Goal: Task Accomplishment & Management: Complete application form

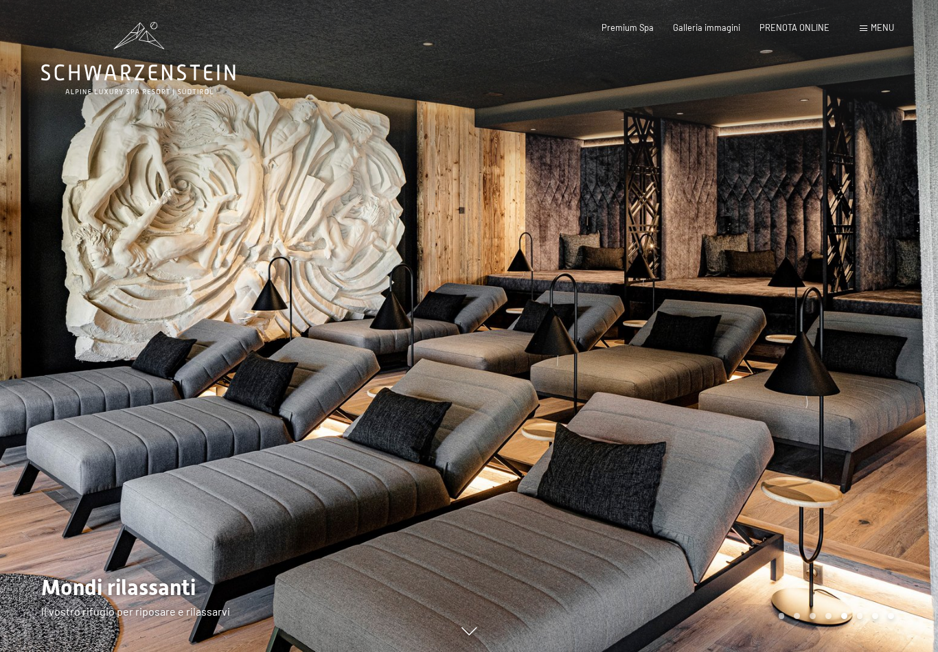
click at [710, 27] on span "Galleria immagini" at bounding box center [706, 27] width 67 height 11
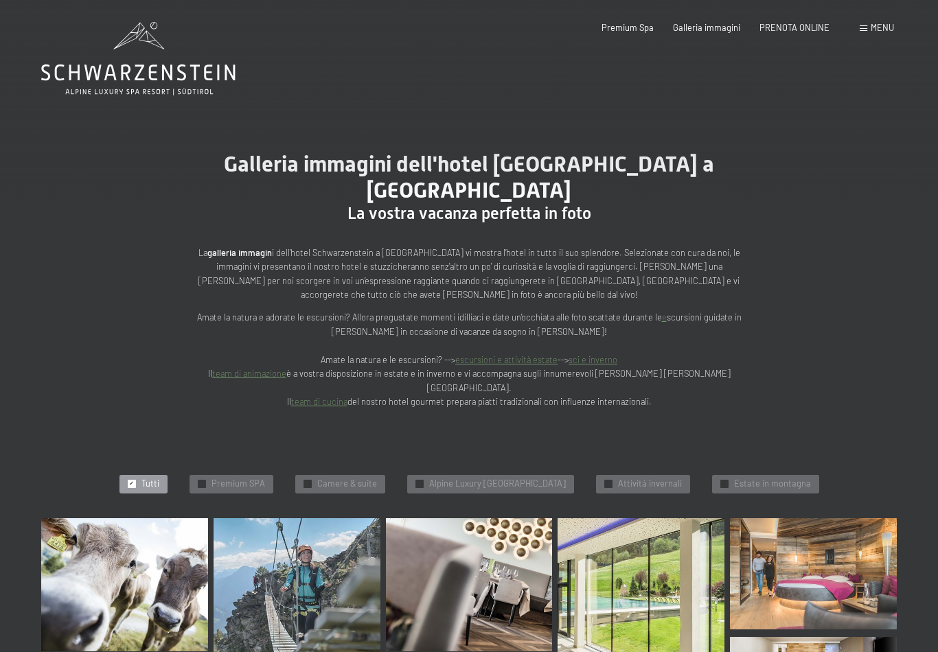
click at [810, 27] on span "PRENOTA ONLINE" at bounding box center [795, 27] width 70 height 11
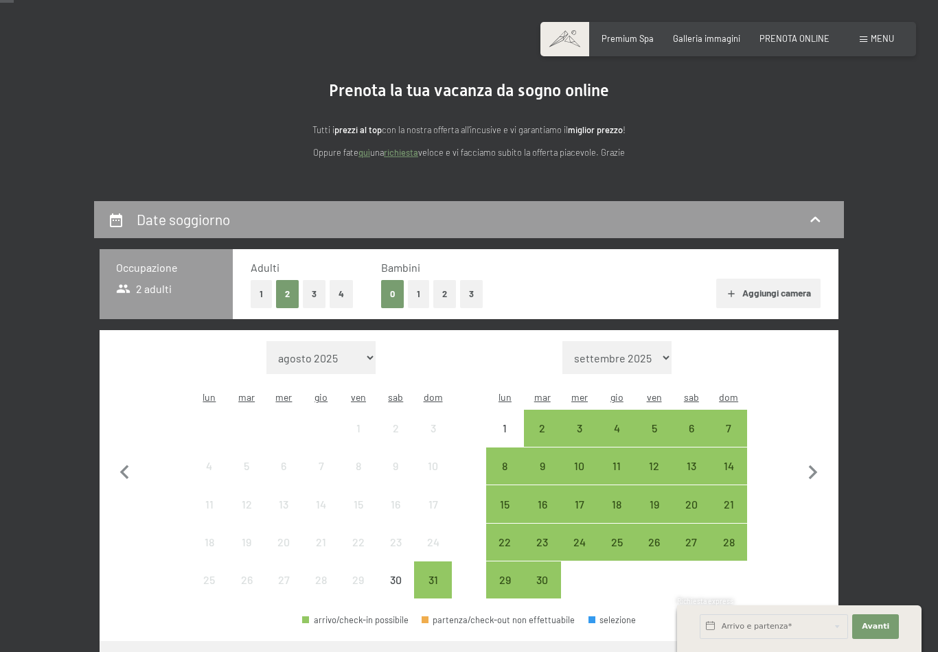
scroll to position [91, 0]
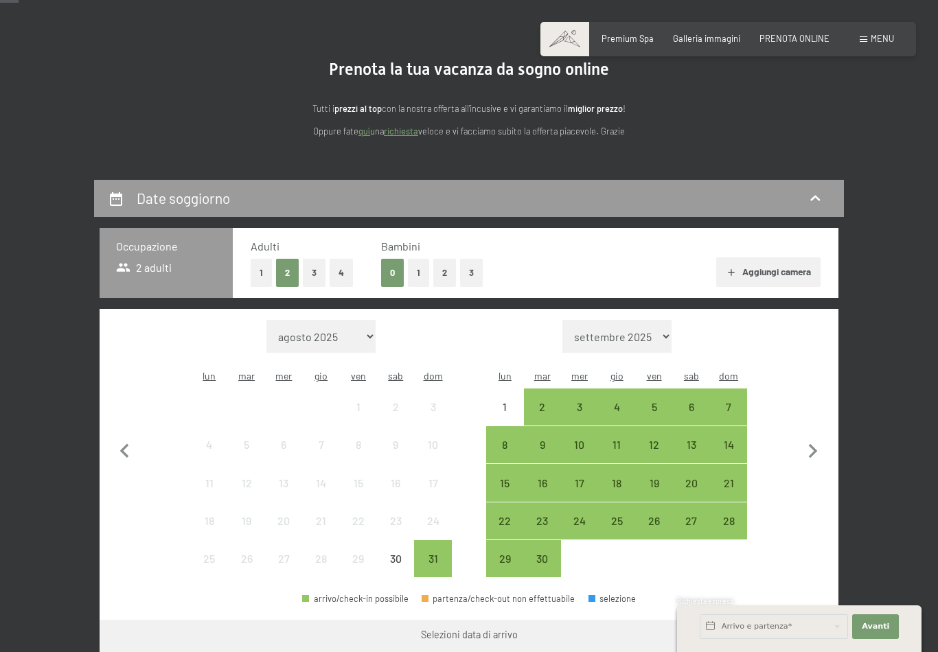
click at [813, 443] on icon "button" at bounding box center [813, 451] width 29 height 29
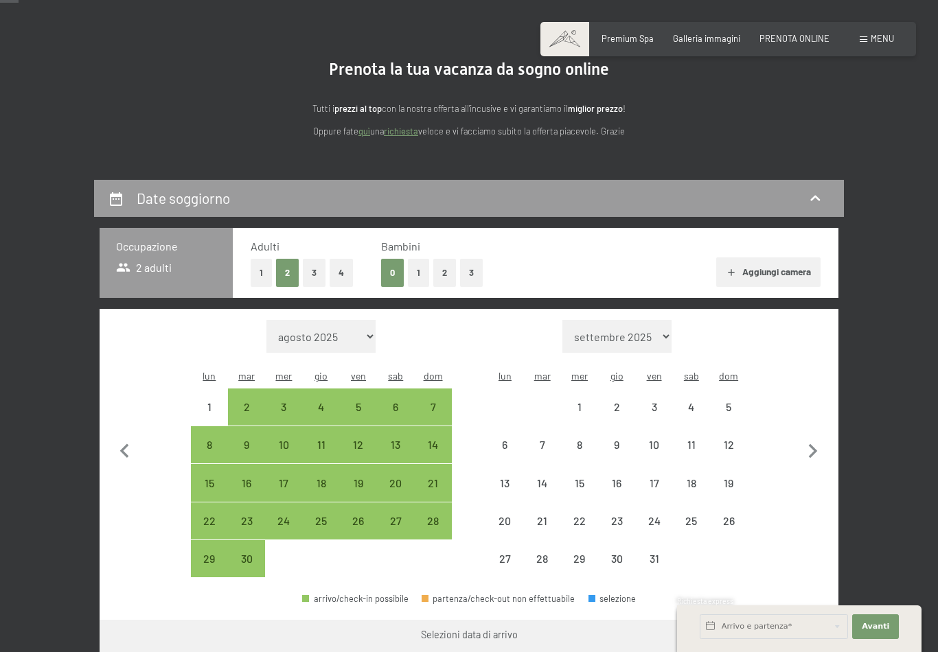
select select "[DATE]"
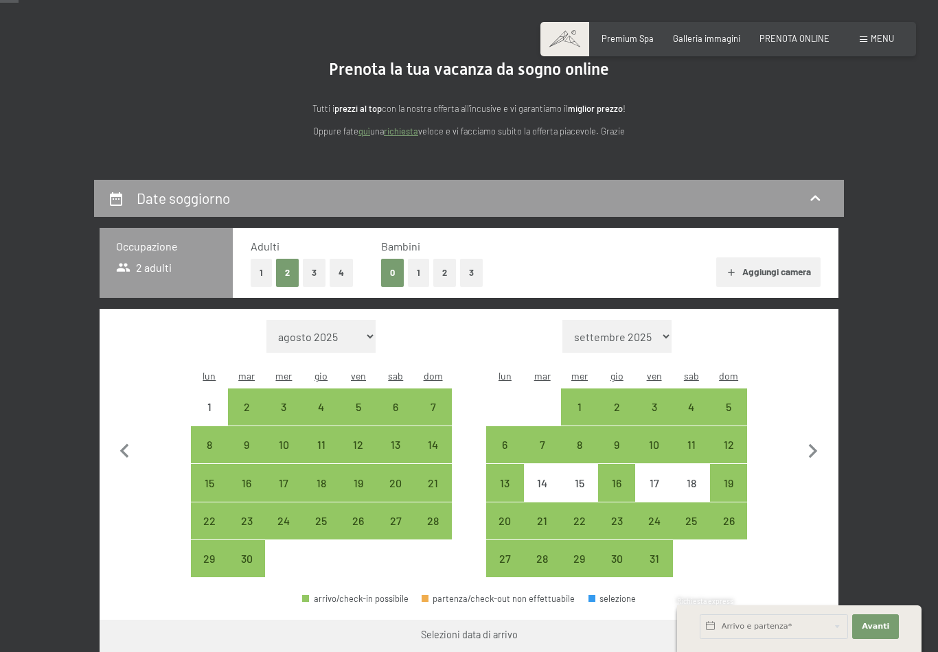
click at [656, 440] on div "10" at bounding box center [654, 457] width 34 height 34
select select "[DATE]"
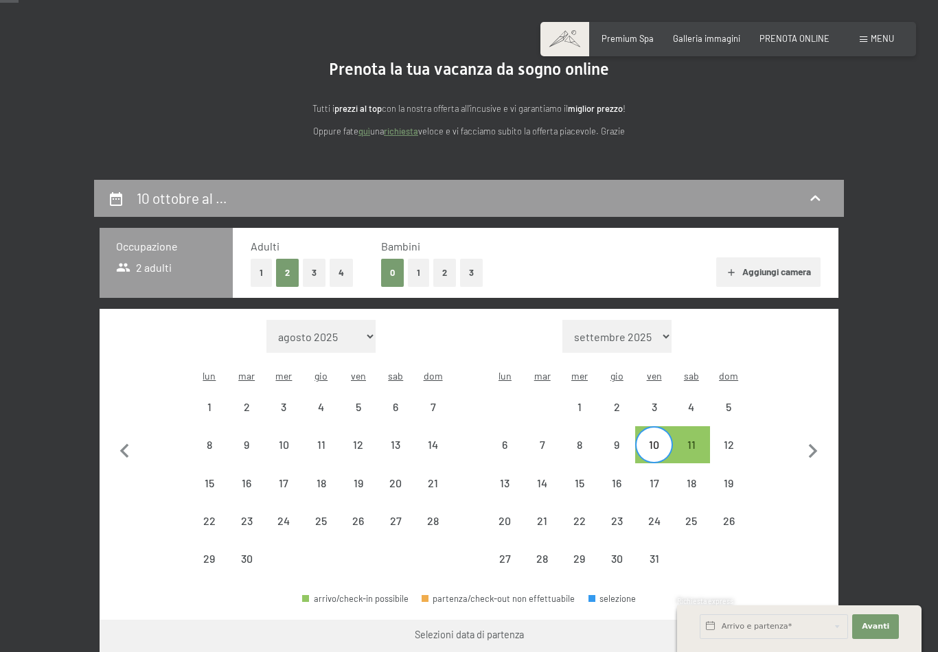
click at [692, 440] on div "11" at bounding box center [691, 457] width 34 height 34
select select "[DATE]"
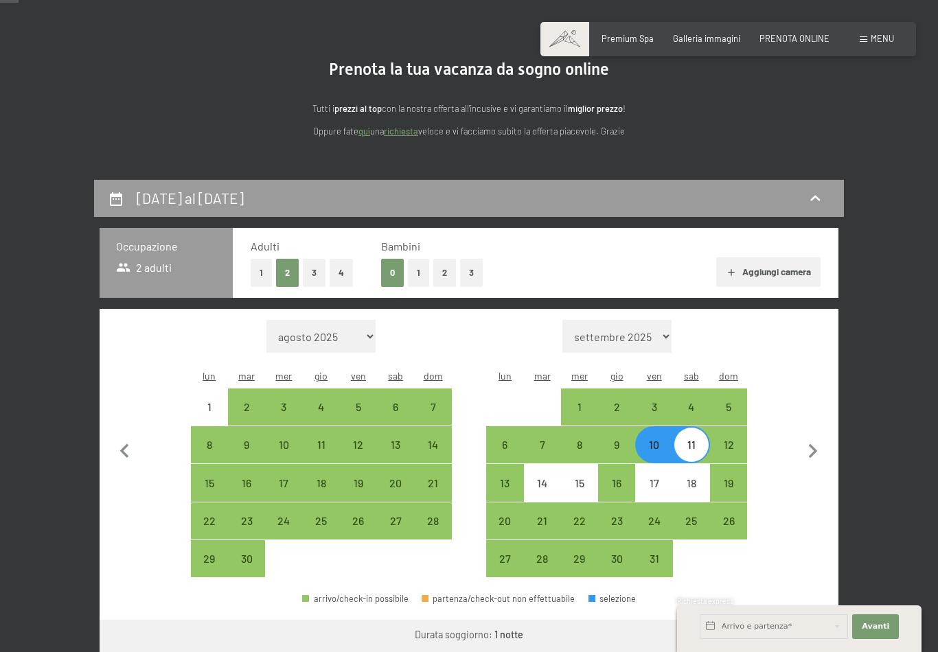
click at [728, 440] on div "12" at bounding box center [729, 457] width 34 height 34
select select "[DATE]"
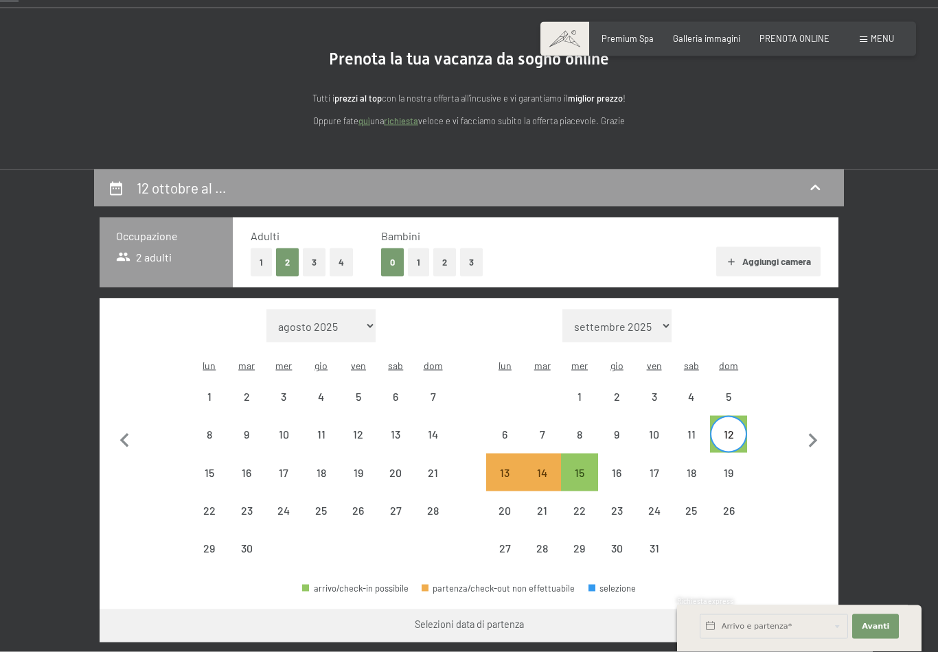
scroll to position [159, 0]
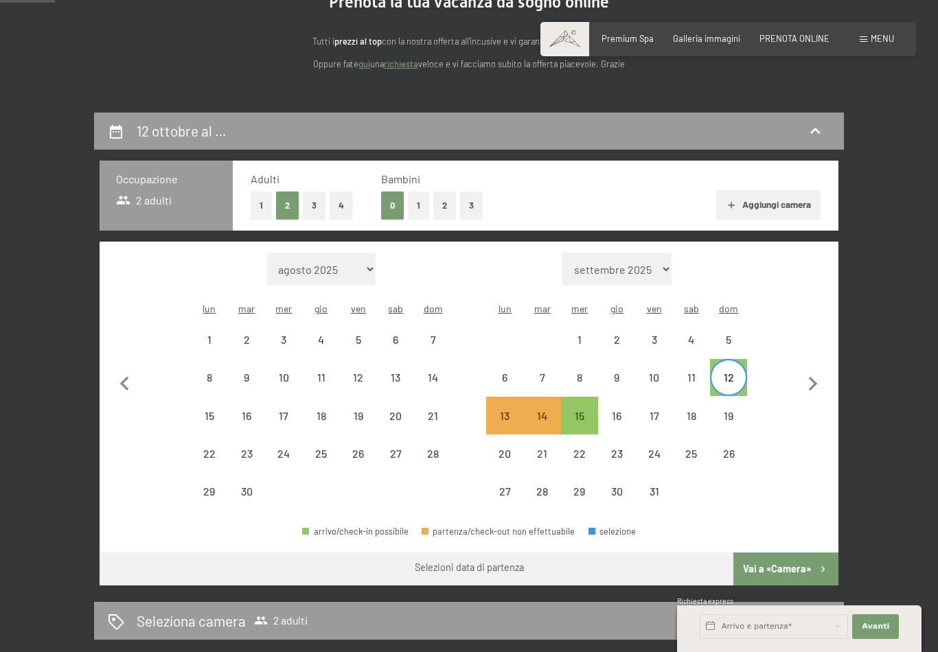
click at [657, 372] on div "10" at bounding box center [654, 389] width 34 height 34
select select "[DATE]"
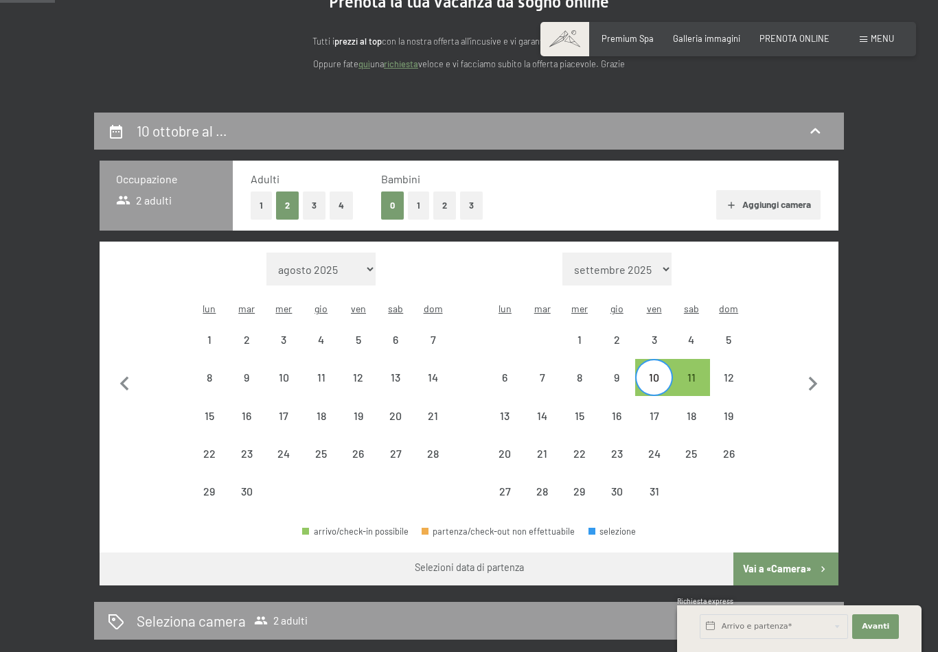
click at [736, 372] on div "12" at bounding box center [729, 389] width 34 height 34
select select "[DATE]"
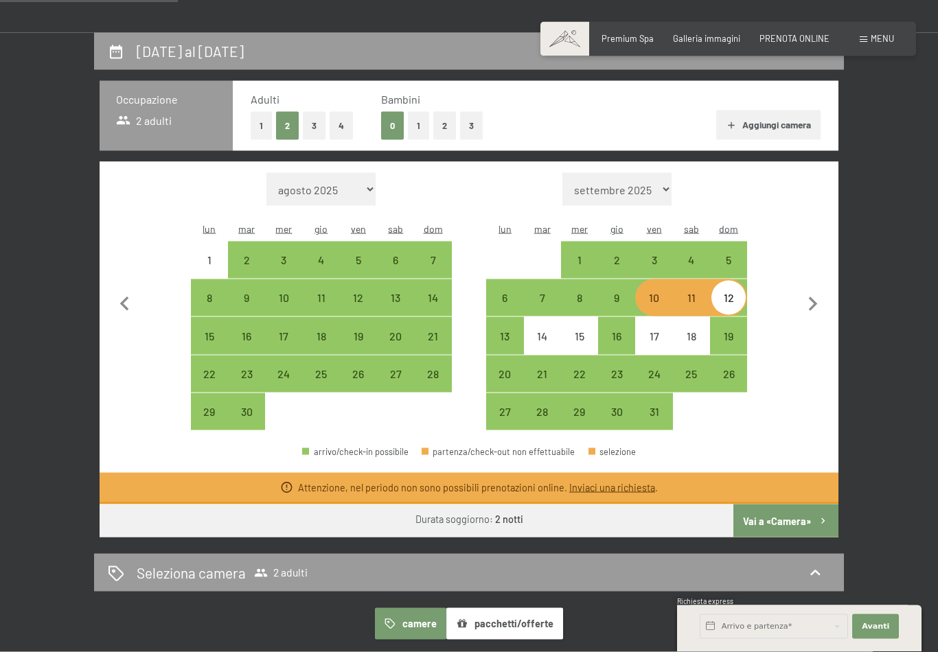
scroll to position [241, 0]
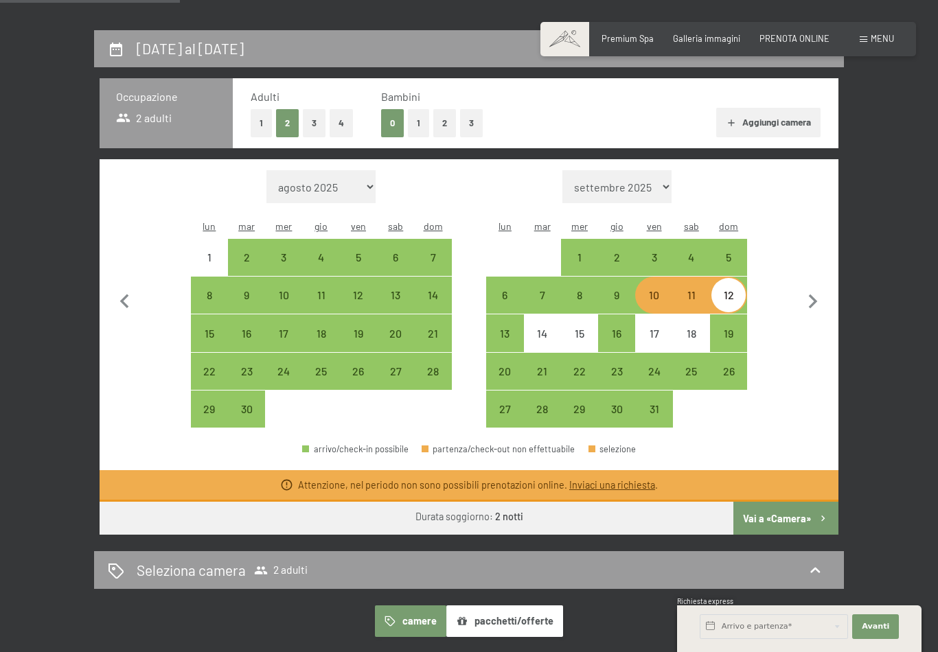
click at [619, 479] on link "Inviaci una richiesta" at bounding box center [612, 485] width 86 height 12
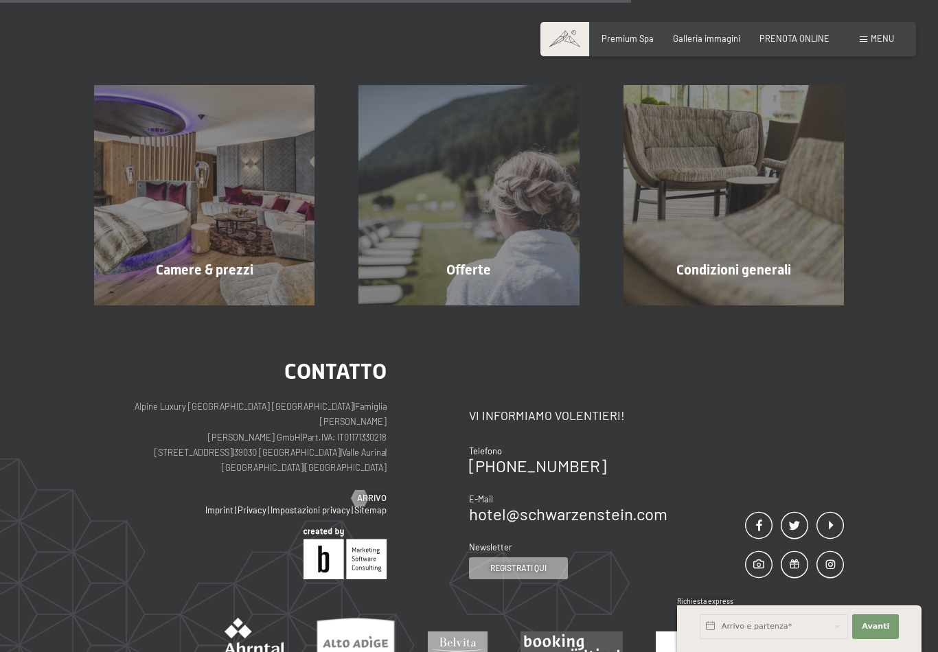
scroll to position [270, 0]
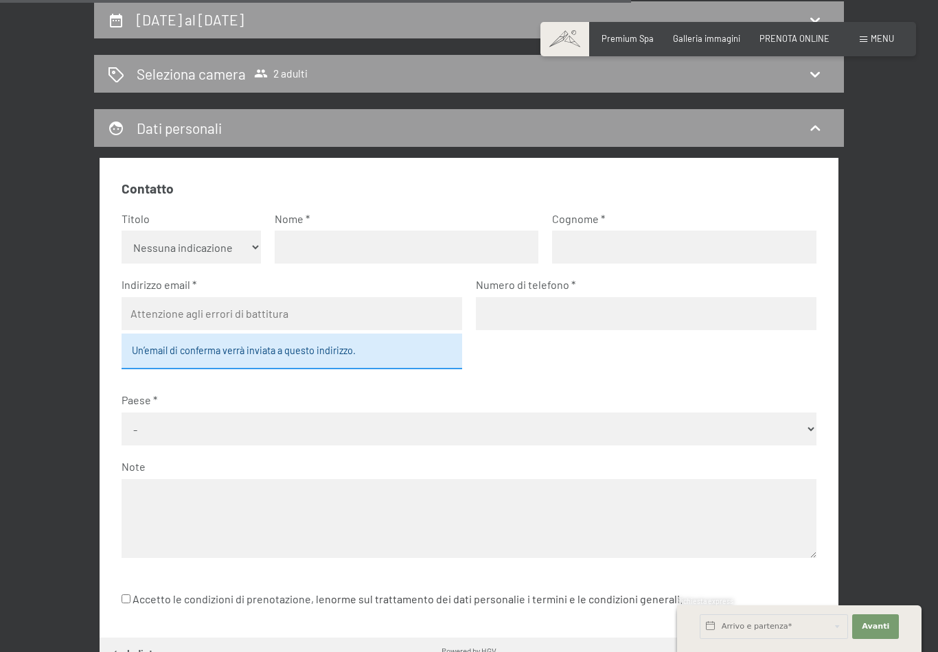
click at [253, 238] on select "Nessuna indicazione Sig.ra Sig." at bounding box center [191, 247] width 139 height 33
select select "m"
click at [349, 250] on input "text" at bounding box center [407, 247] width 264 height 33
type input "[PERSON_NAME]"
click at [600, 250] on input "text" at bounding box center [684, 247] width 264 height 33
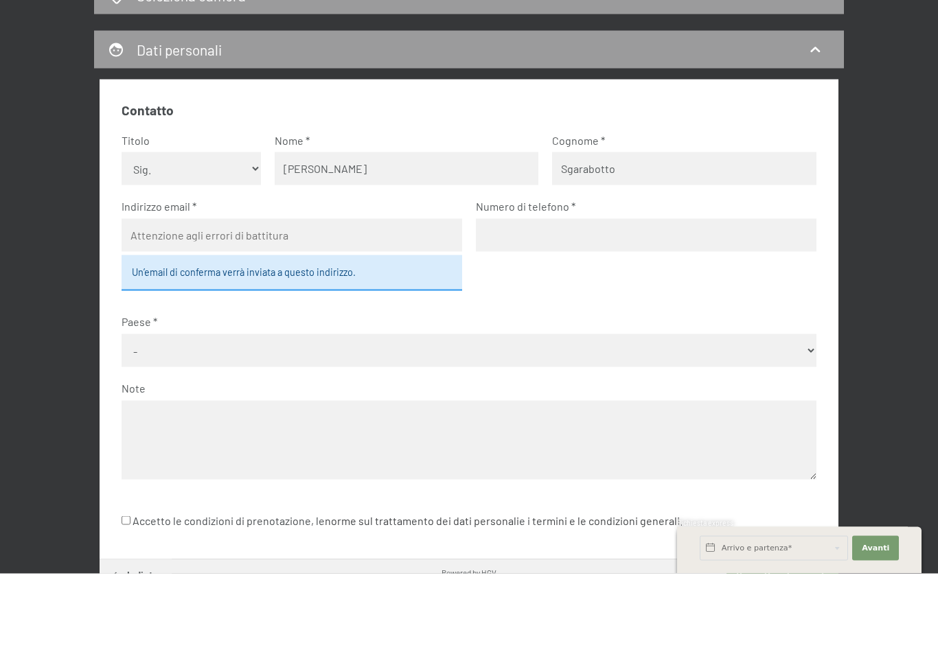
type input "Sgarabotto"
click at [328, 297] on input "email" at bounding box center [292, 313] width 341 height 33
type input "[EMAIL_ADDRESS][DOMAIN_NAME]"
click at [585, 297] on input "tel" at bounding box center [646, 313] width 341 height 33
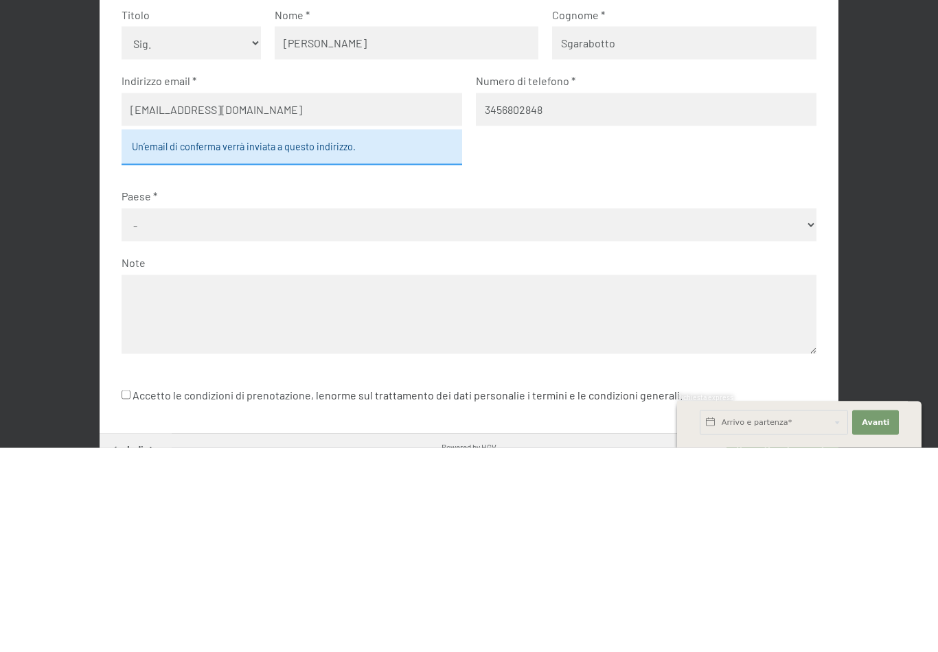
type input "3456802848"
click at [674, 413] on select "- [GEOGRAPHIC_DATA] [GEOGRAPHIC_DATA] [GEOGRAPHIC_DATA] [GEOGRAPHIC_DATA] [GEOG…" at bounding box center [469, 429] width 694 height 33
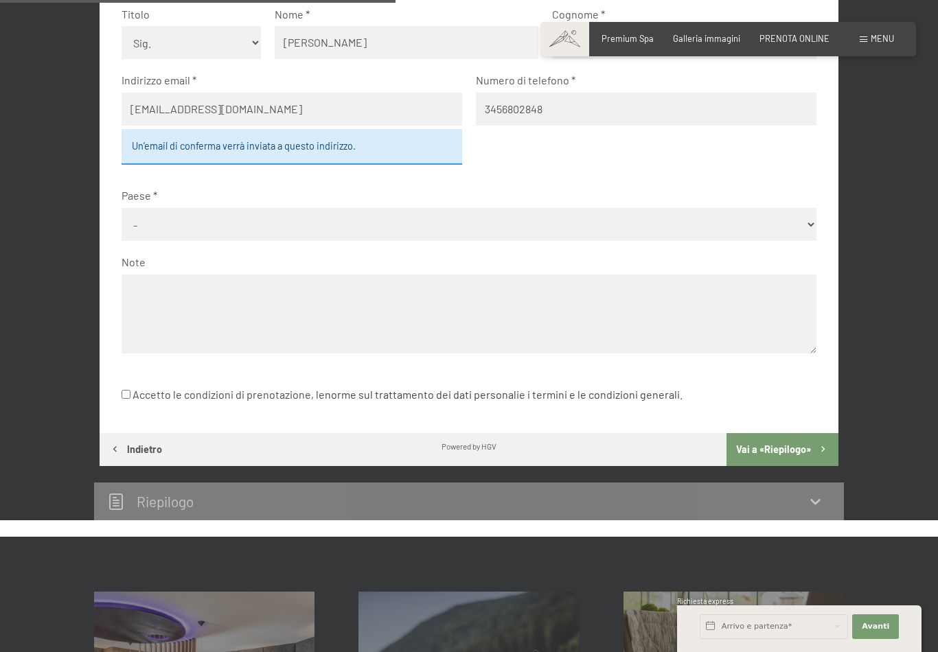
select select "ITA"
click at [234, 286] on textarea at bounding box center [469, 314] width 694 height 79
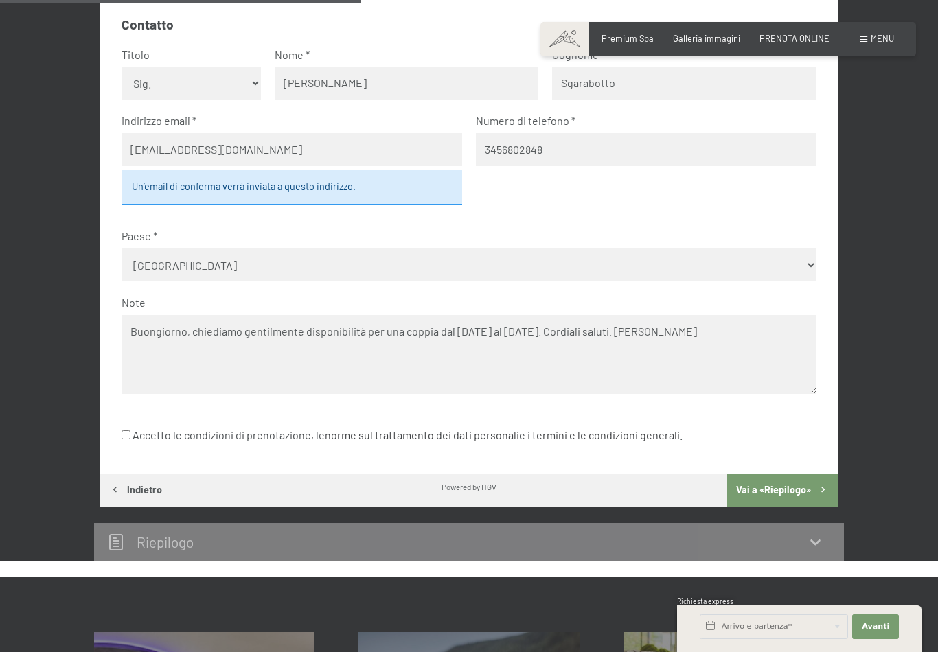
scroll to position [432, 0]
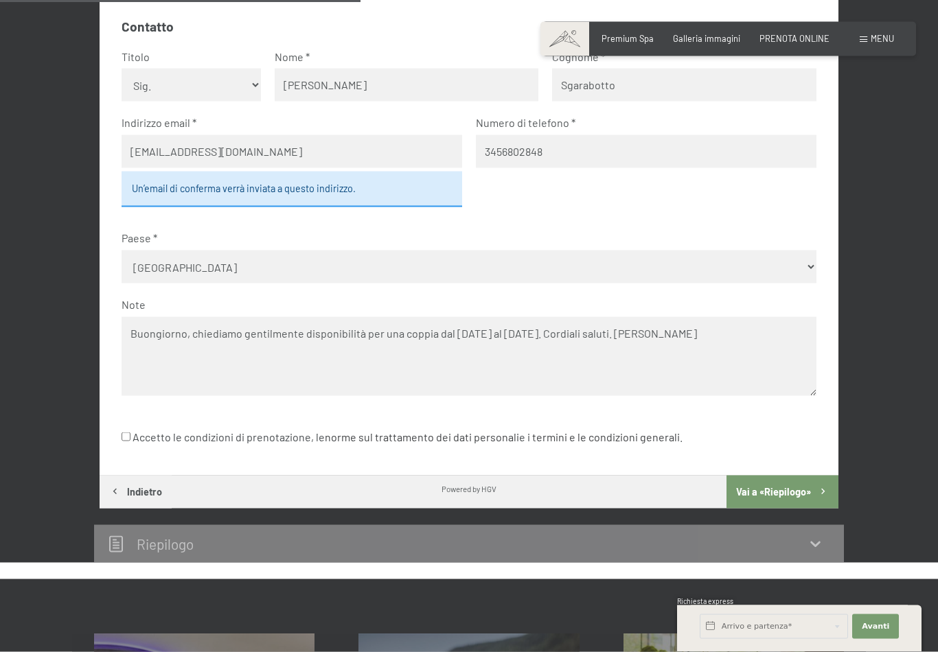
type textarea "Buongiorno, chiediamo gentilmente disponibilità per una coppia dal [DATE] al [D…"
click at [123, 433] on input "Accetto le condizioni di prenotazione, le norme sul trattamento dei dati person…" at bounding box center [126, 437] width 9 height 9
checkbox input "true"
click at [789, 476] on button "Vai a «Riepilogo»" at bounding box center [783, 492] width 112 height 33
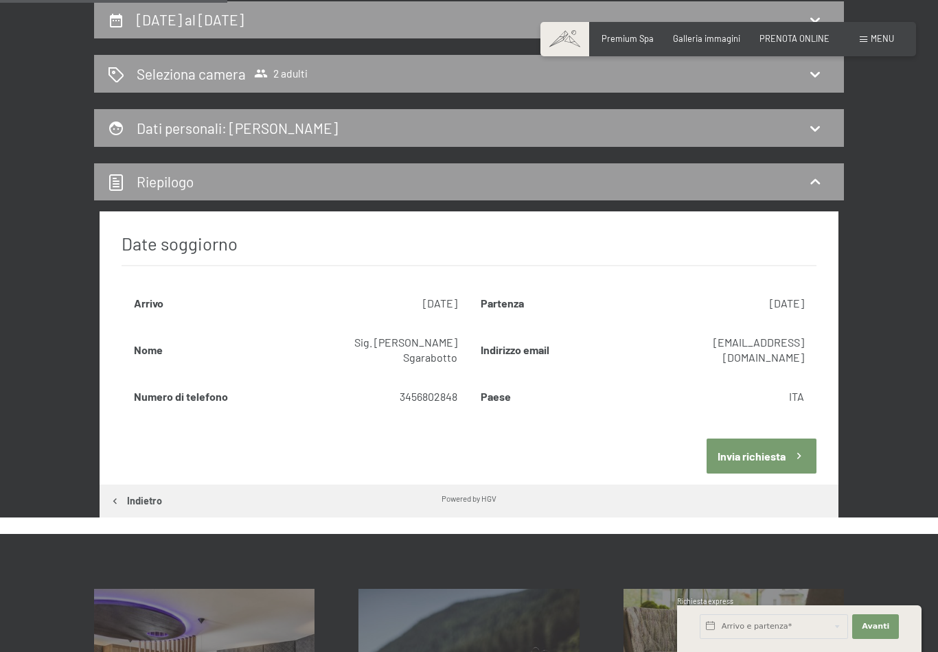
click at [754, 439] on button "Invia richiesta" at bounding box center [761, 456] width 109 height 35
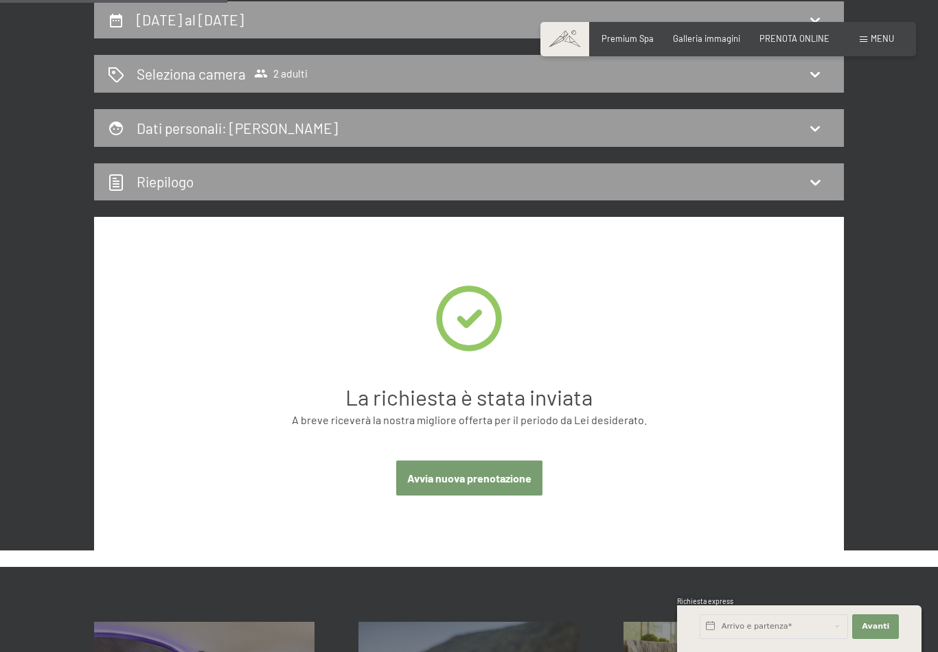
scroll to position [0, 0]
